Goal: Task Accomplishment & Management: Complete application form

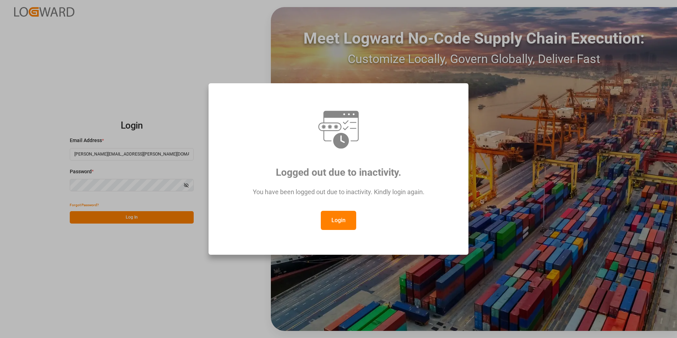
click at [345, 222] on button "Login" at bounding box center [338, 220] width 35 height 19
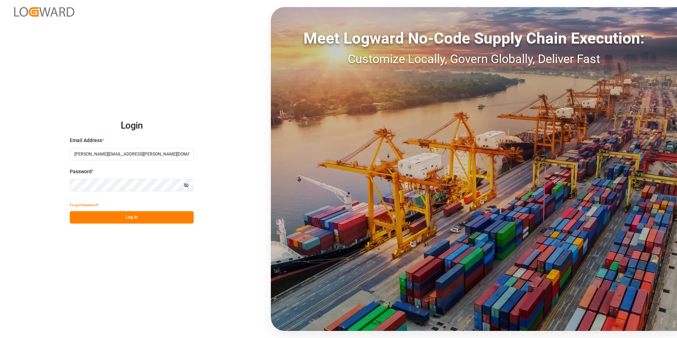
click at [107, 154] on input "[PERSON_NAME][EMAIL_ADDRESS][PERSON_NAME][DOMAIN_NAME]" at bounding box center [132, 154] width 124 height 12
click at [103, 218] on button "Log In" at bounding box center [132, 217] width 124 height 12
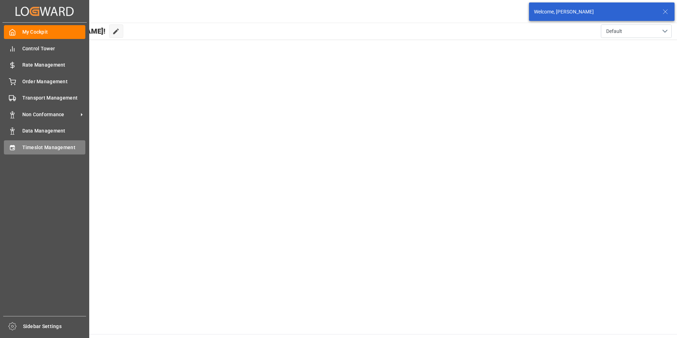
click at [34, 147] on span "Timeslot Management" at bounding box center [53, 147] width 63 height 7
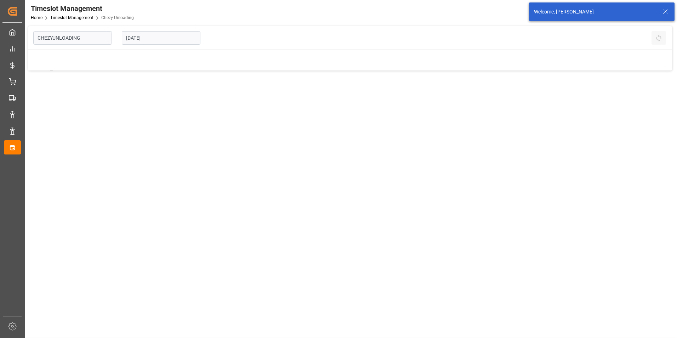
type input "Chezy Unloading"
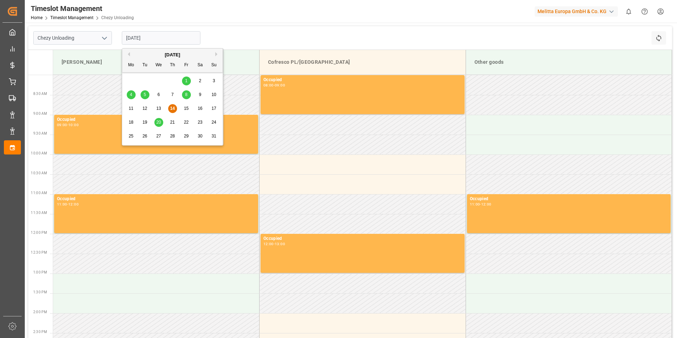
click at [152, 39] on input "[DATE]" at bounding box center [161, 37] width 79 height 13
click at [169, 121] on div "21" at bounding box center [172, 122] width 9 height 8
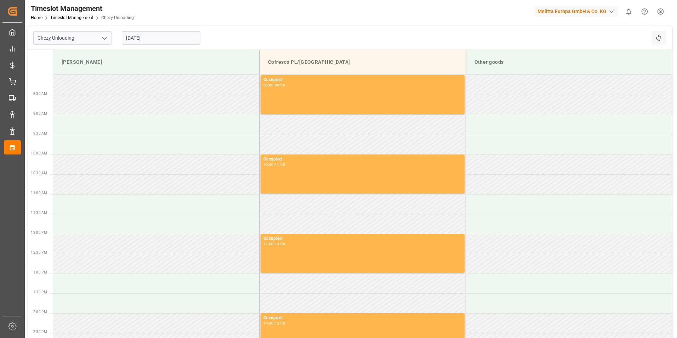
click at [158, 37] on input "[DATE]" at bounding box center [161, 37] width 79 height 13
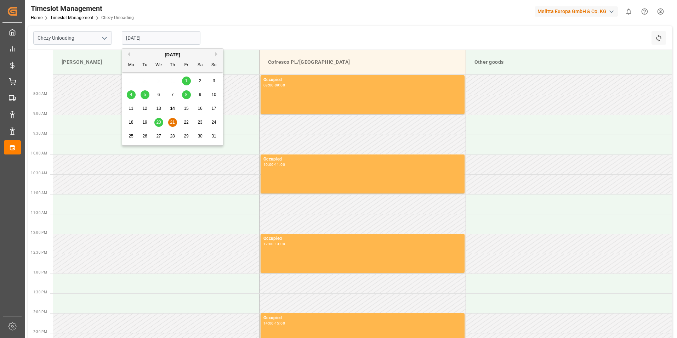
click at [159, 120] on span "20" at bounding box center [158, 122] width 5 height 5
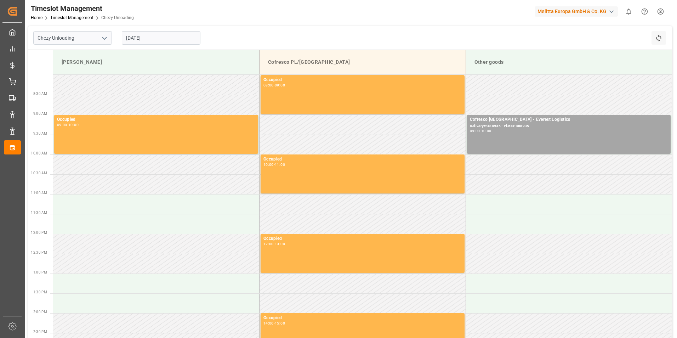
click at [158, 37] on input "[DATE]" at bounding box center [161, 37] width 79 height 13
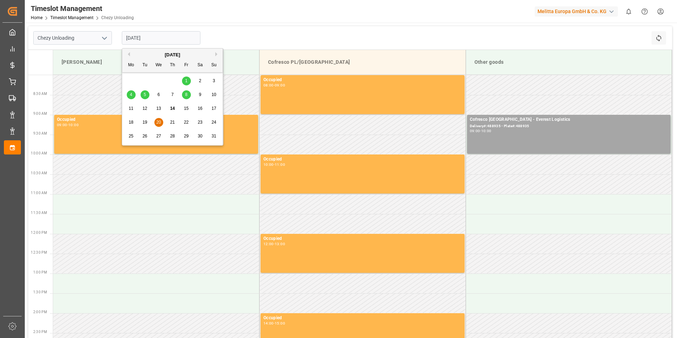
click at [171, 125] on div "21" at bounding box center [172, 122] width 9 height 8
type input "[DATE]"
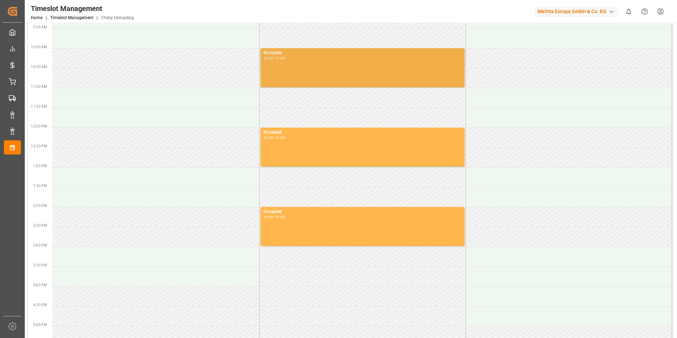
scroll to position [142, 0]
